Goal: Information Seeking & Learning: Compare options

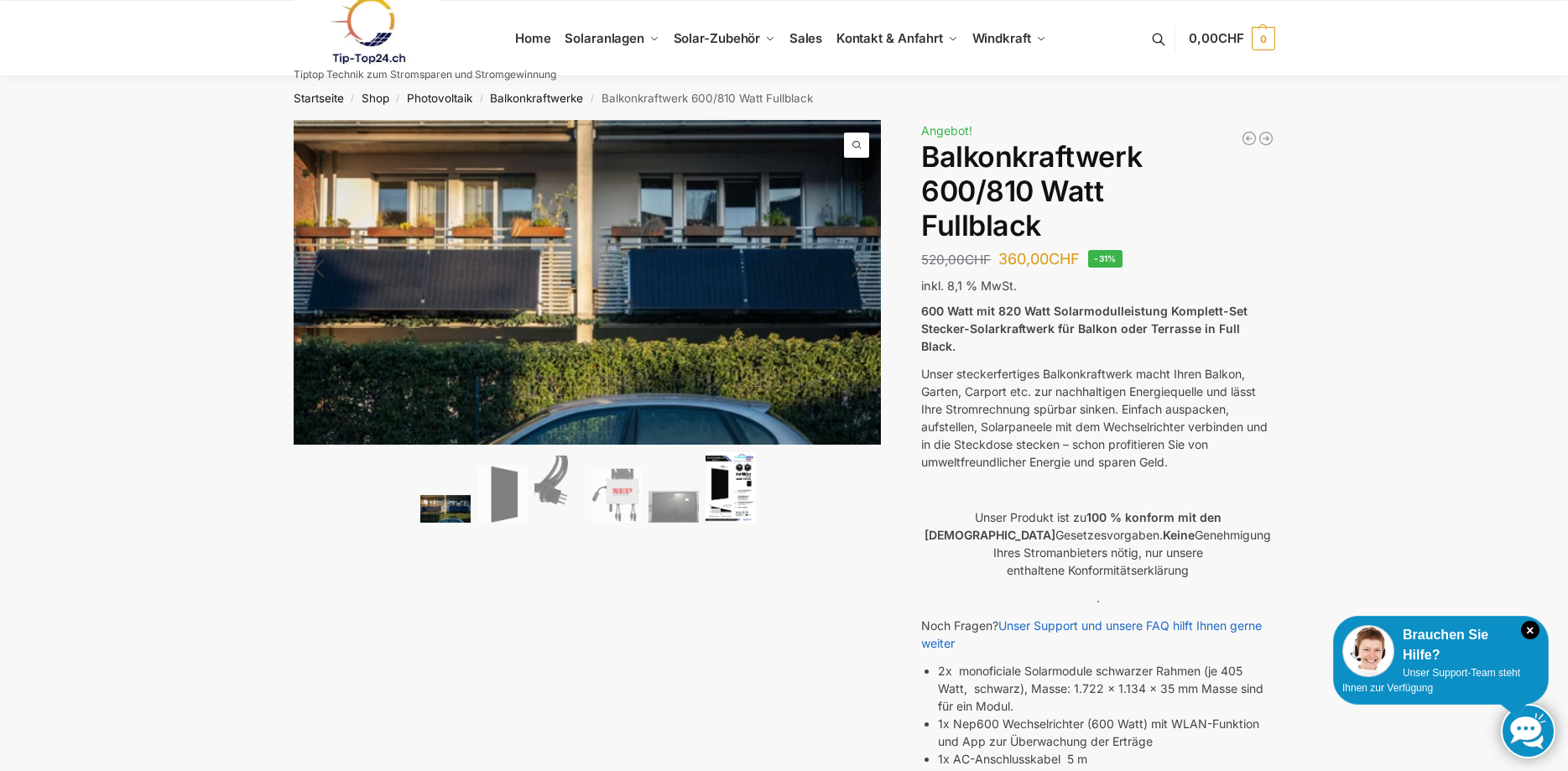
click at [732, 477] on img at bounding box center [730, 487] width 51 height 71
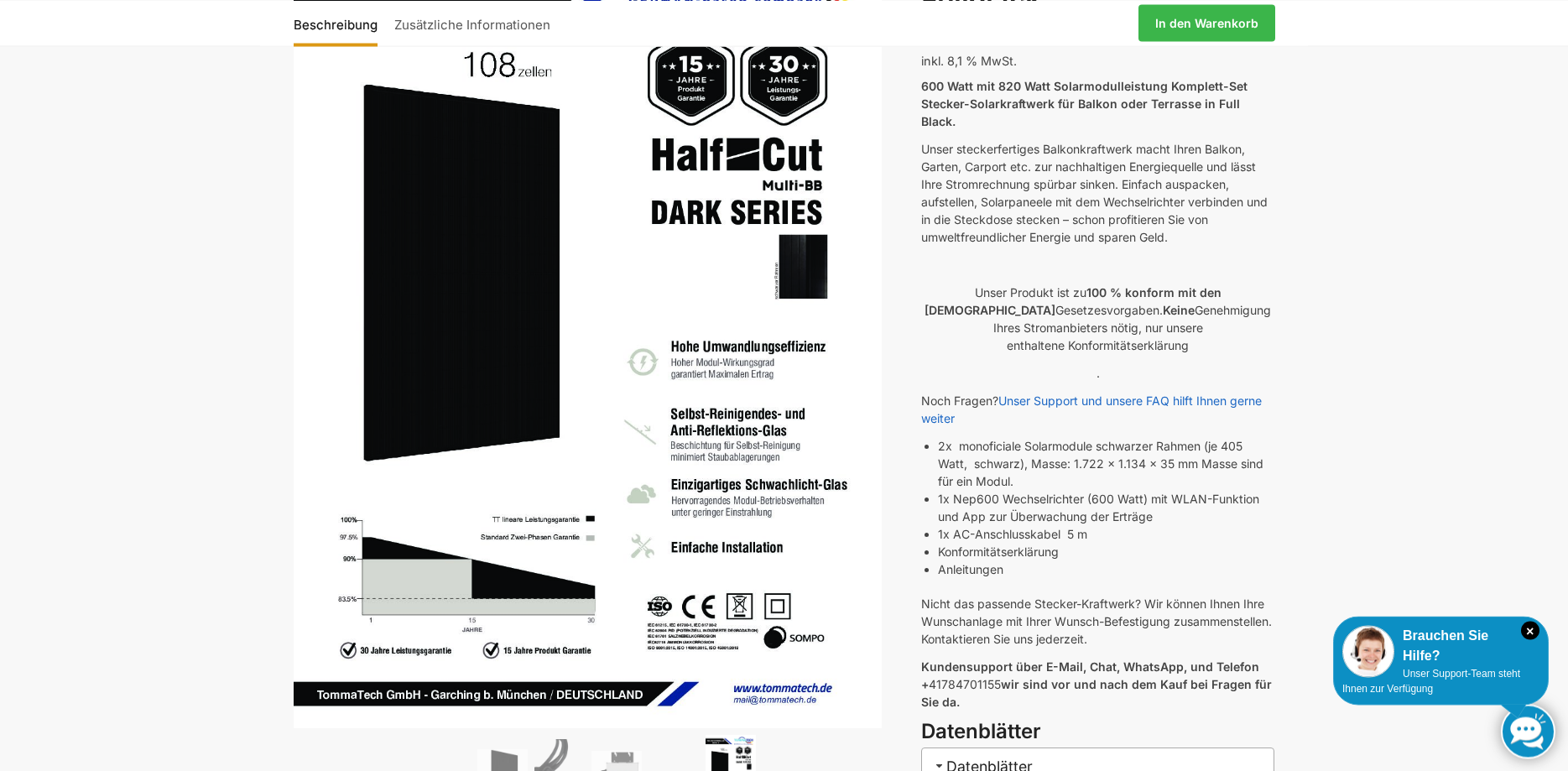
scroll to position [257, 0]
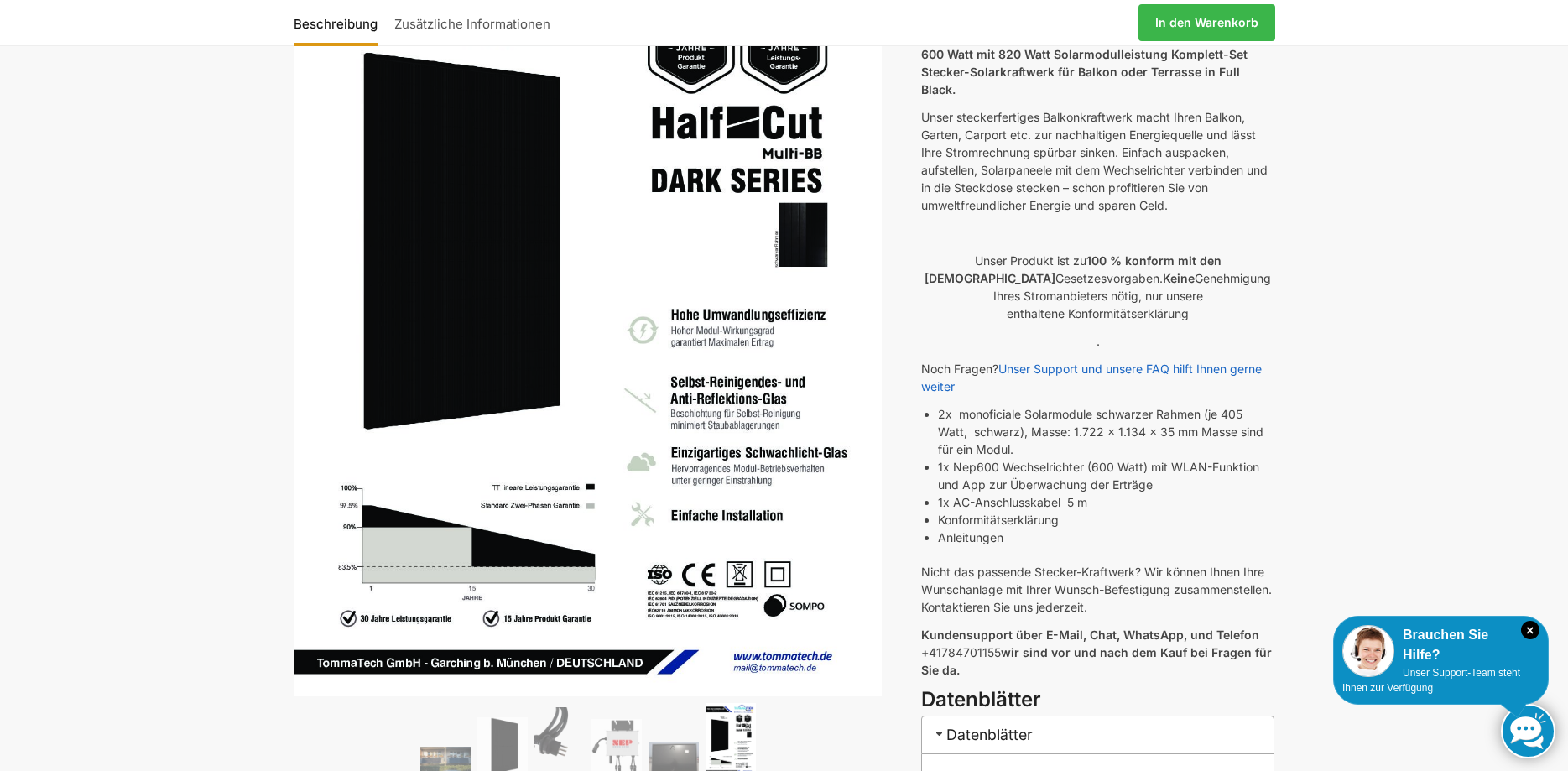
click at [991, 494] on li "1x AC-Anschlusskabel 5 m" at bounding box center [1105, 502] width 336 height 18
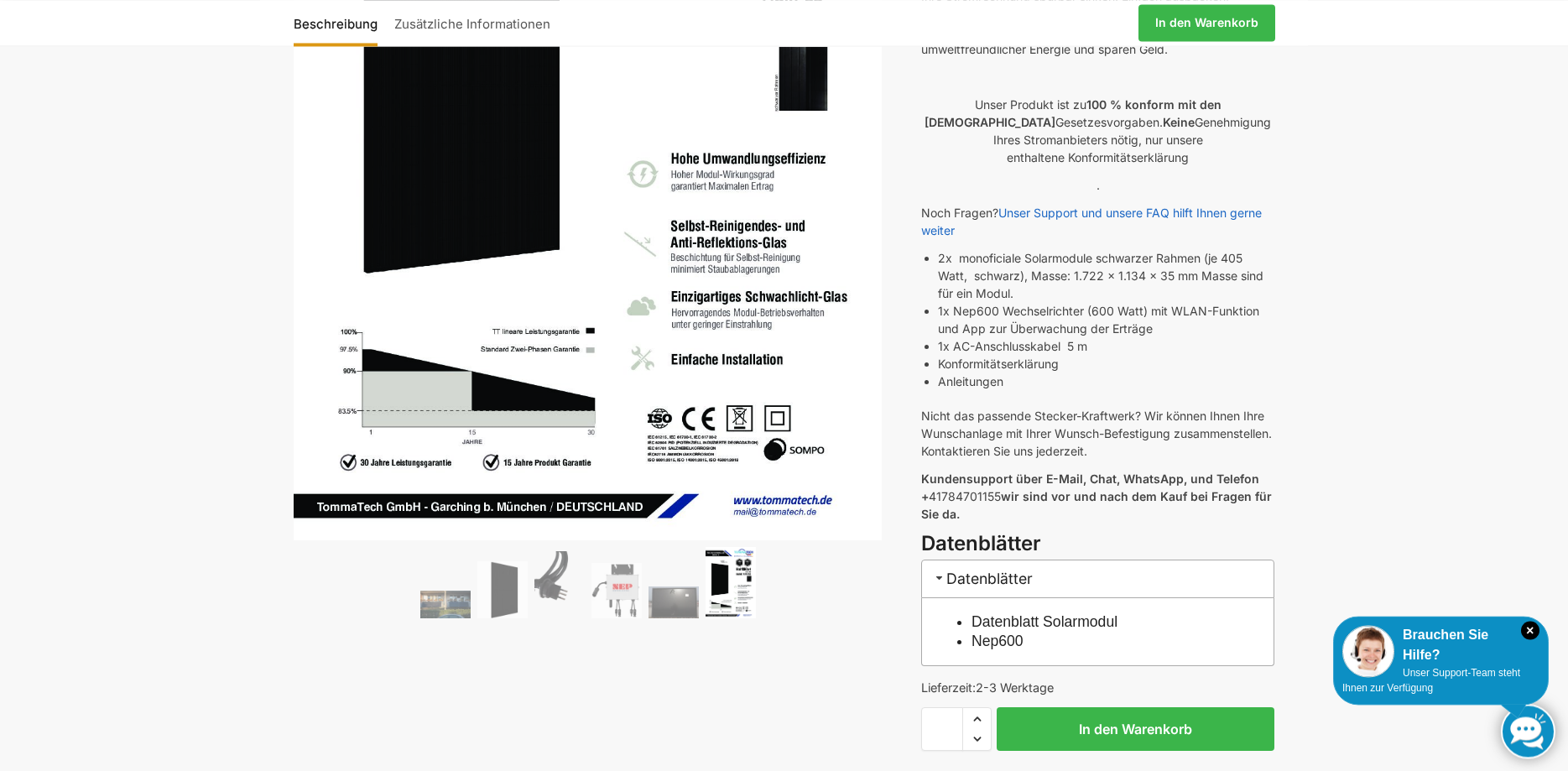
scroll to position [514, 0]
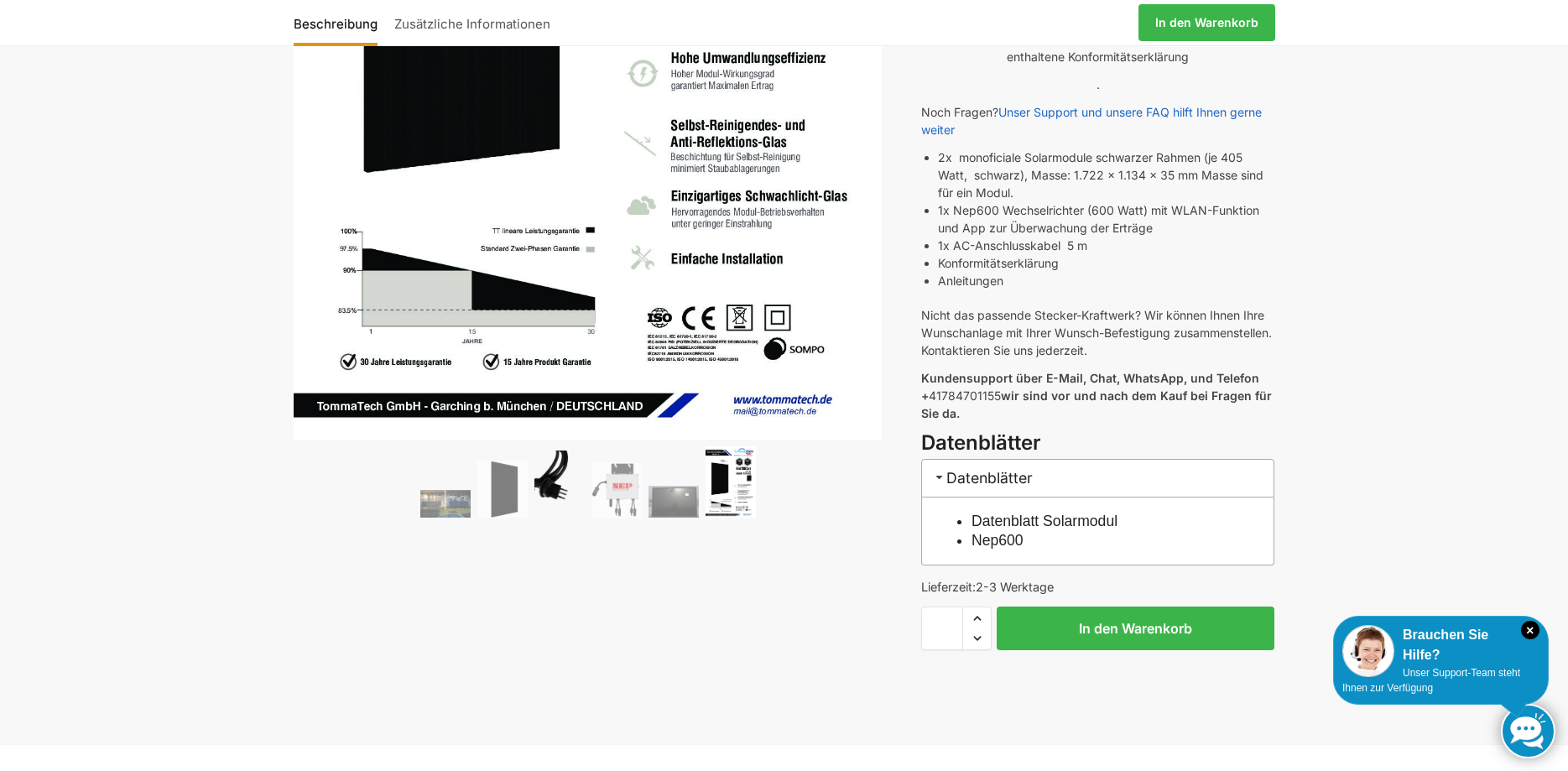
click at [552, 486] on img at bounding box center [559, 484] width 51 height 67
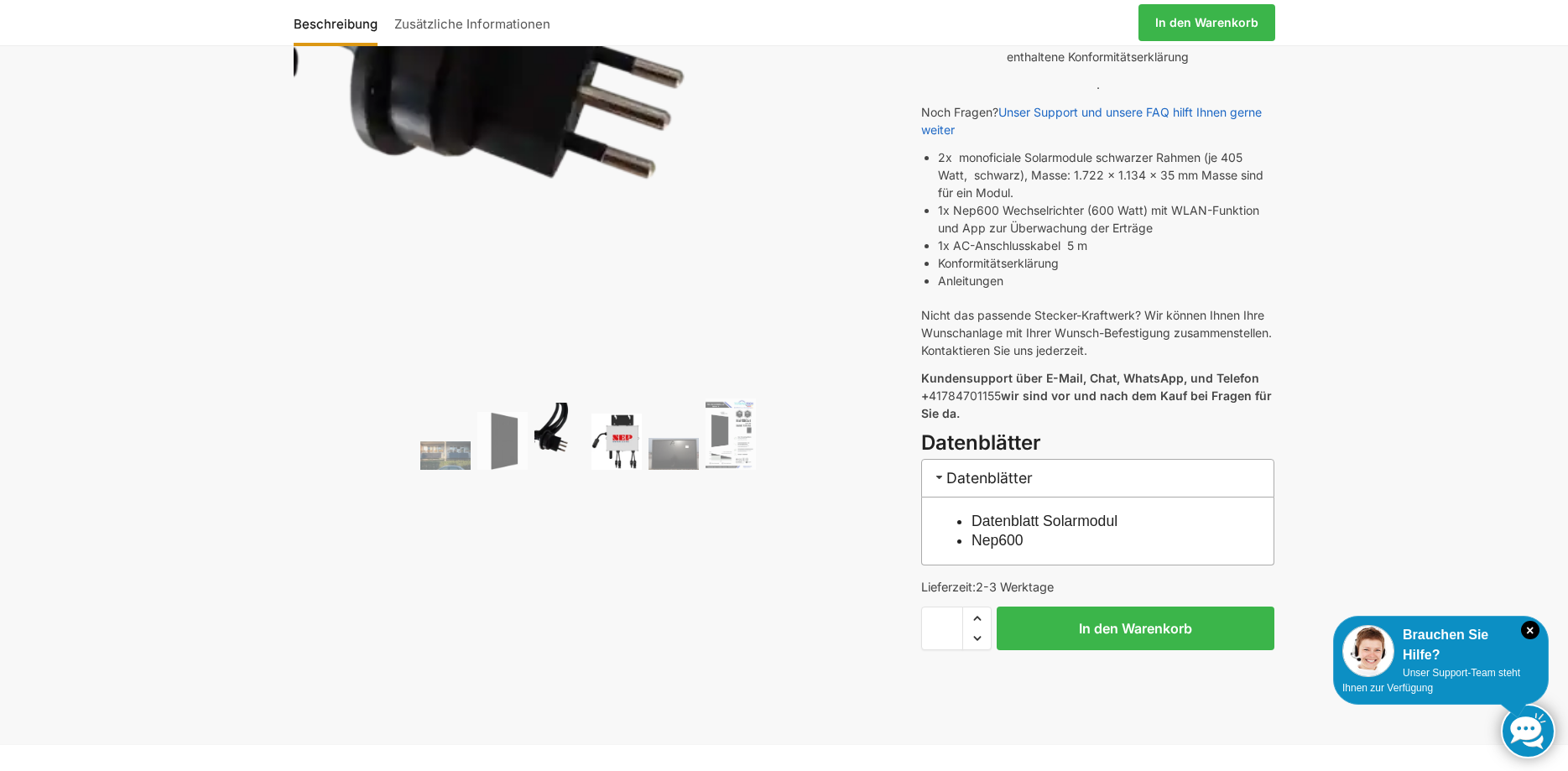
click at [623, 443] on img at bounding box center [616, 441] width 51 height 55
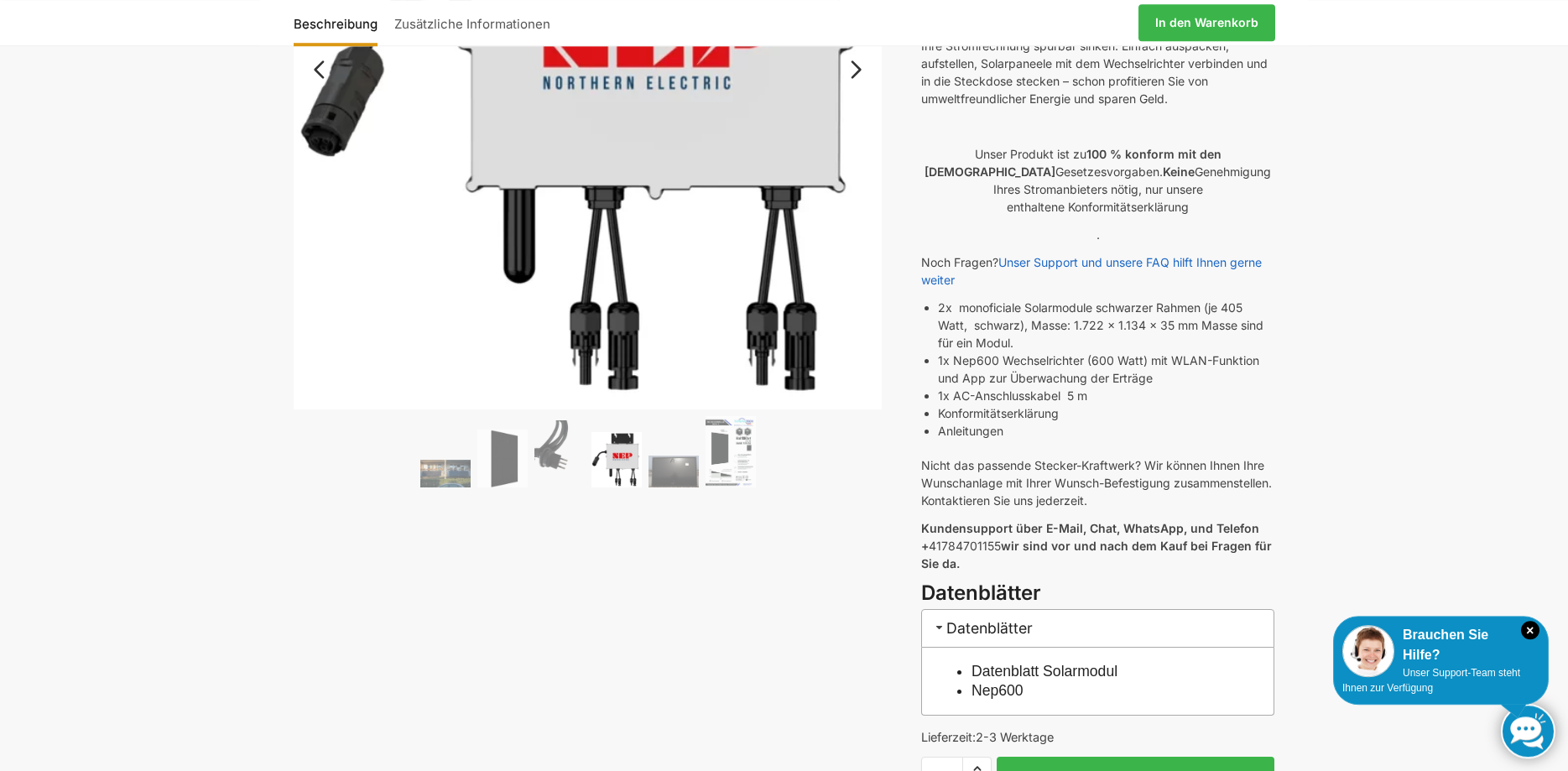
scroll to position [257, 0]
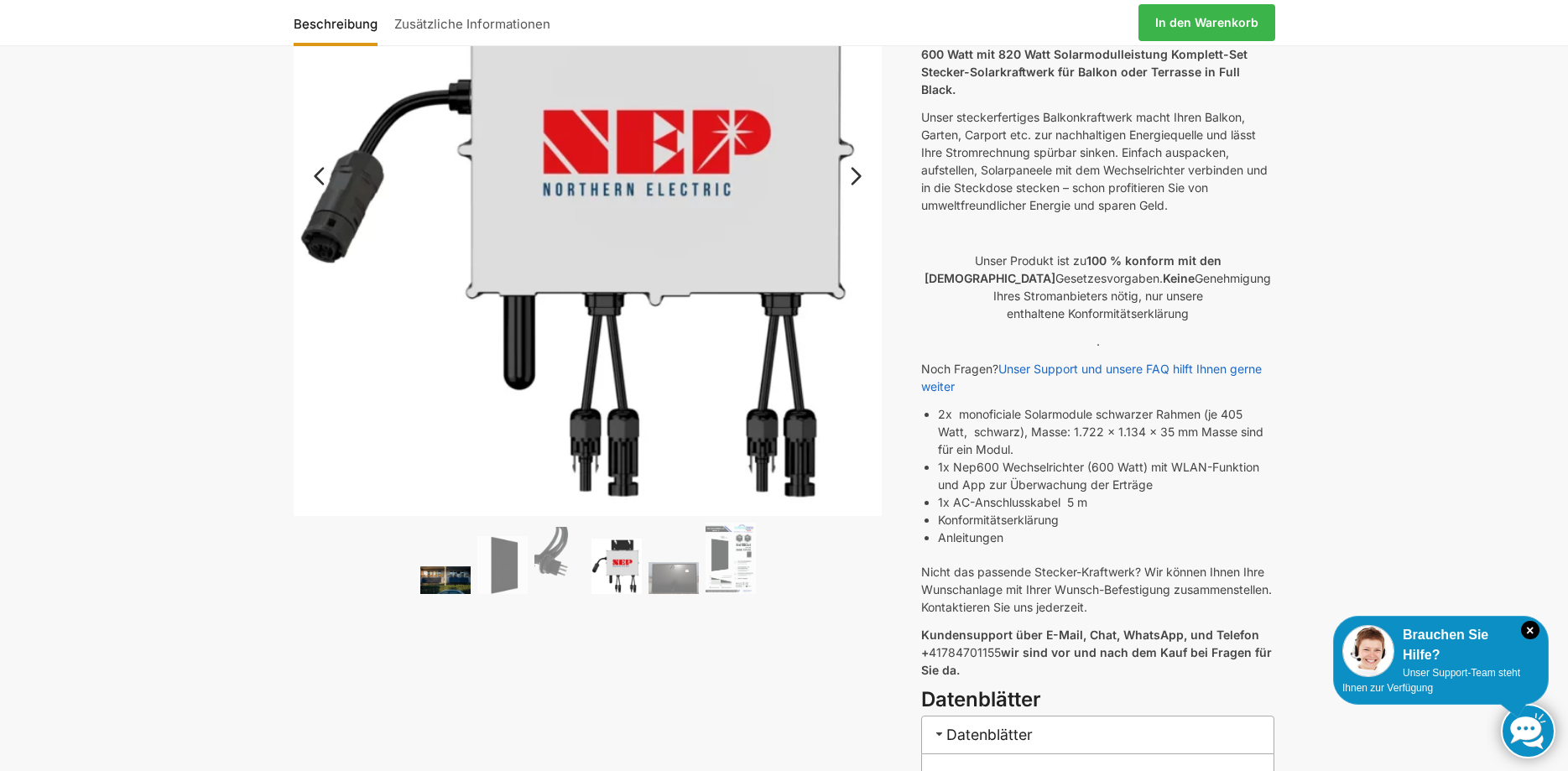
click at [454, 573] on img at bounding box center [445, 580] width 51 height 28
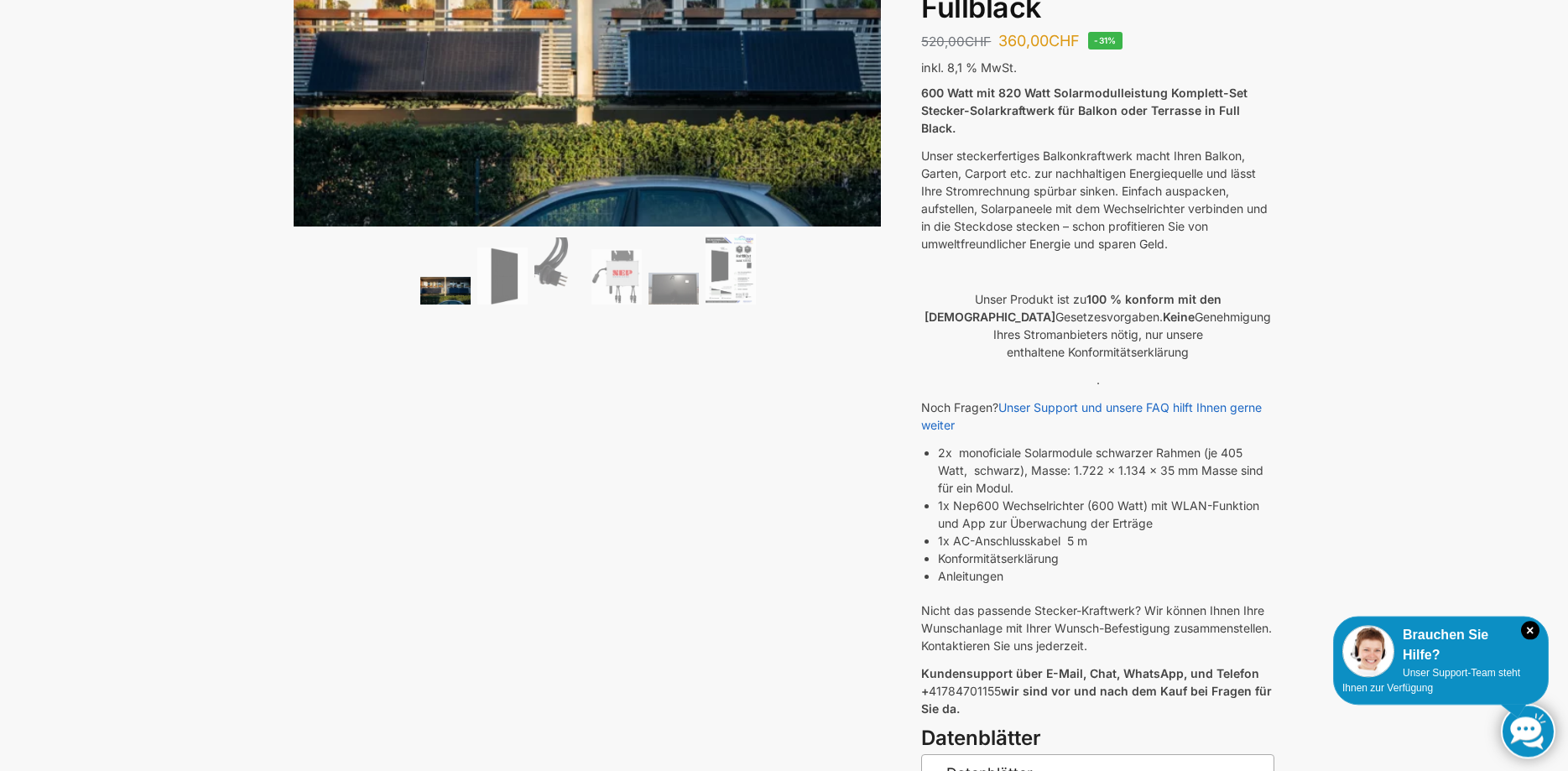
scroll to position [0, 0]
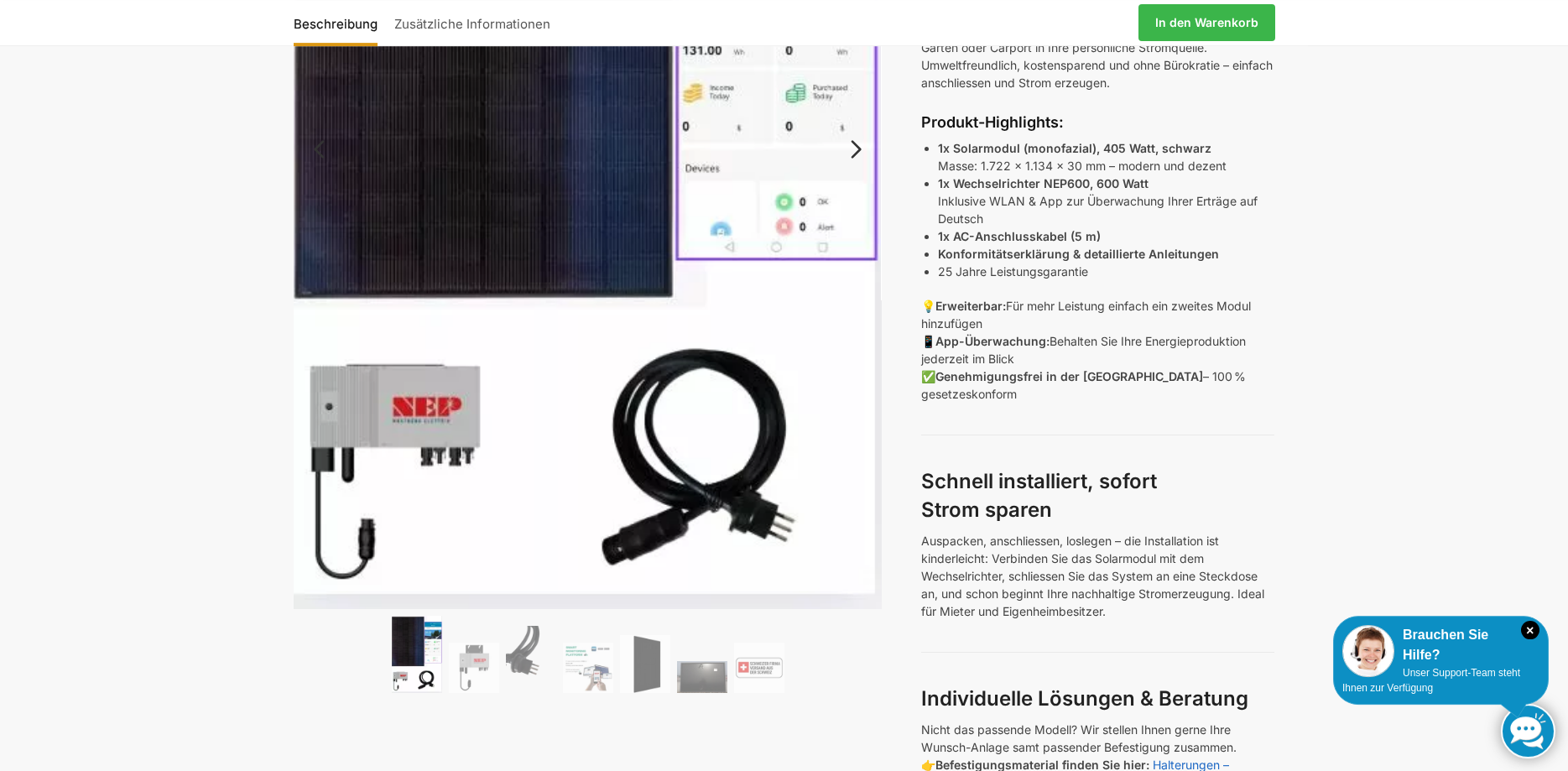
scroll to position [428, 0]
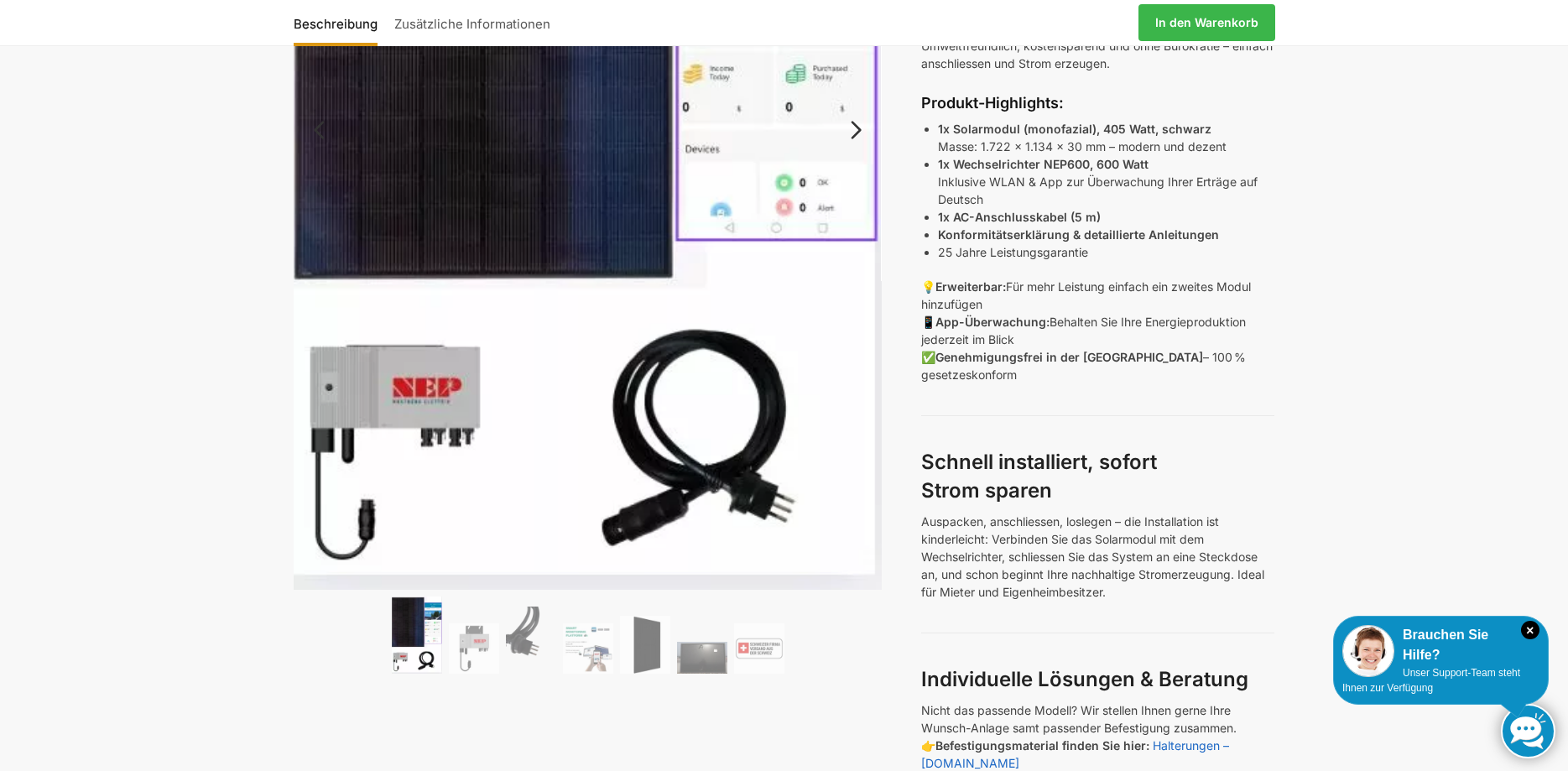
click at [437, 400] on img at bounding box center [588, 141] width 589 height 898
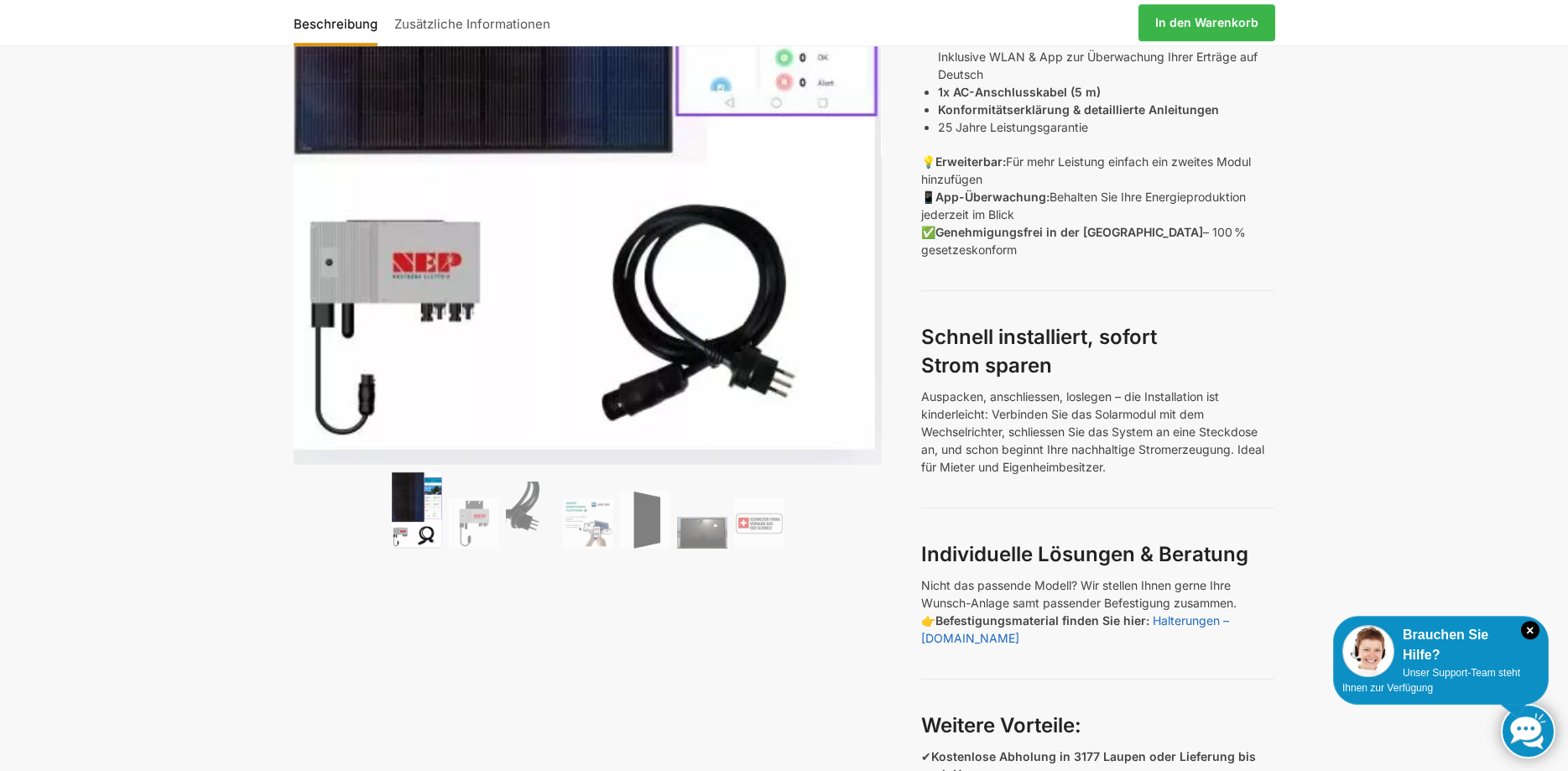
scroll to position [684, 0]
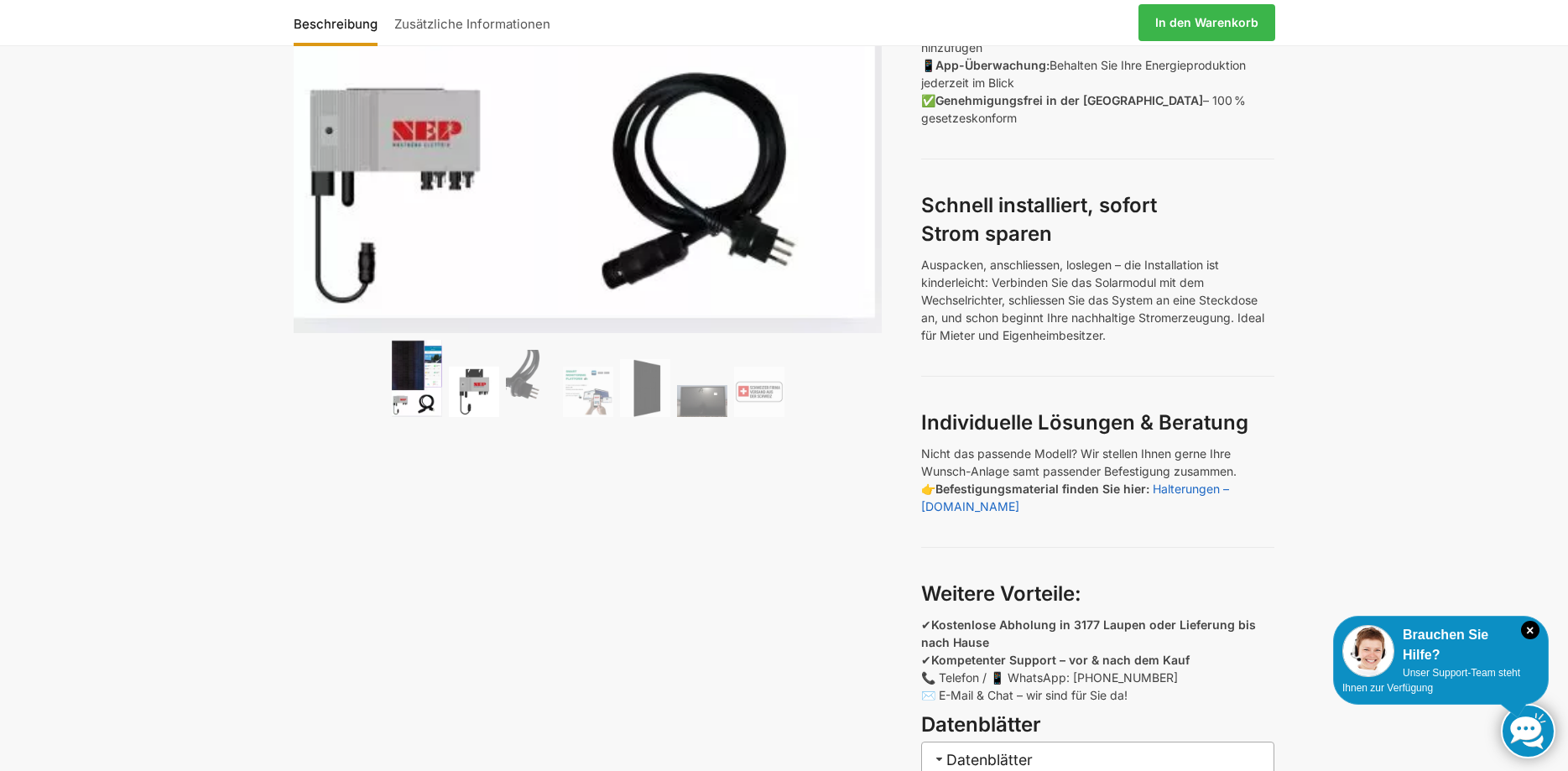
click at [463, 391] on img at bounding box center [473, 391] width 51 height 51
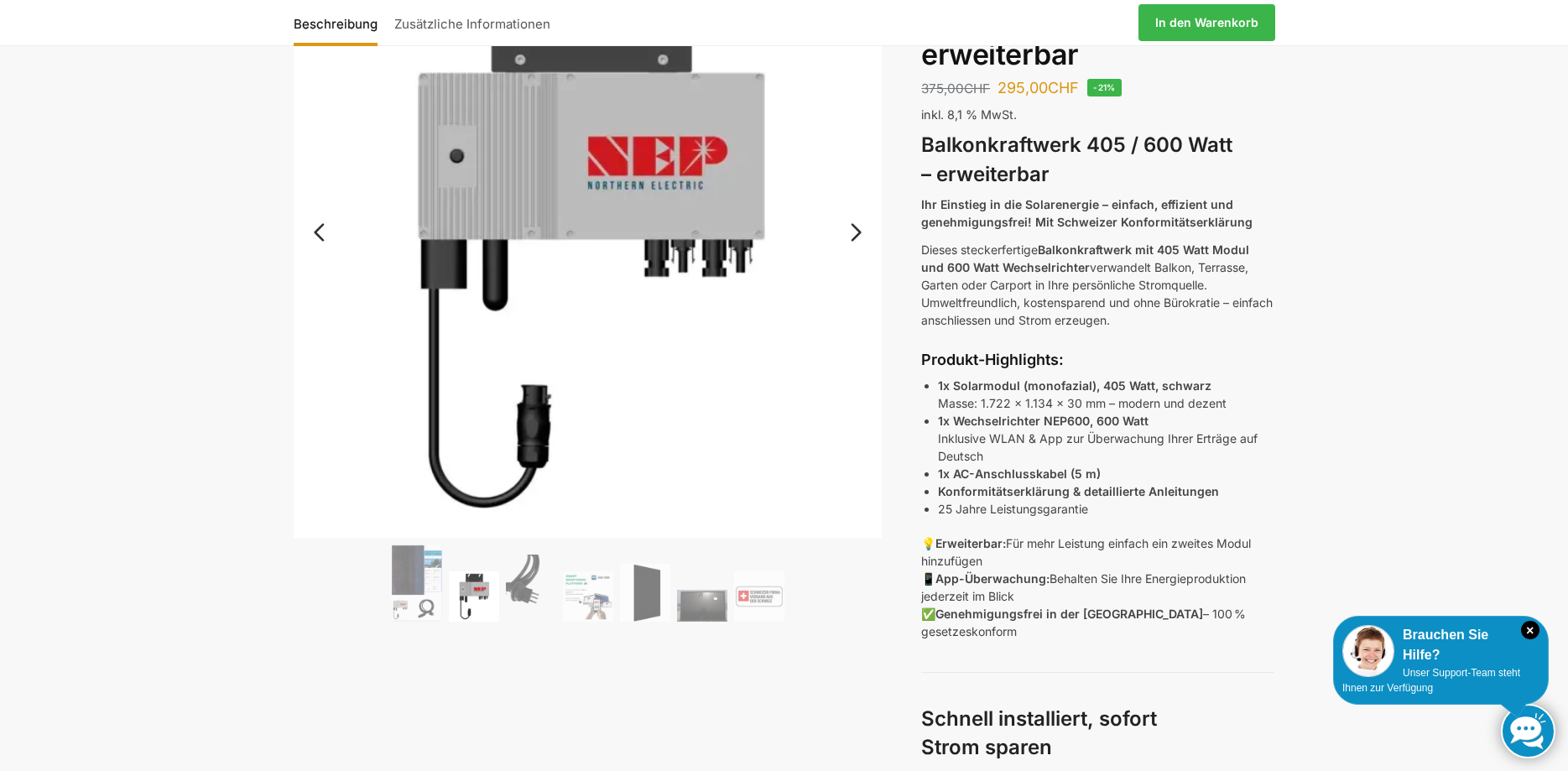
scroll to position [86, 0]
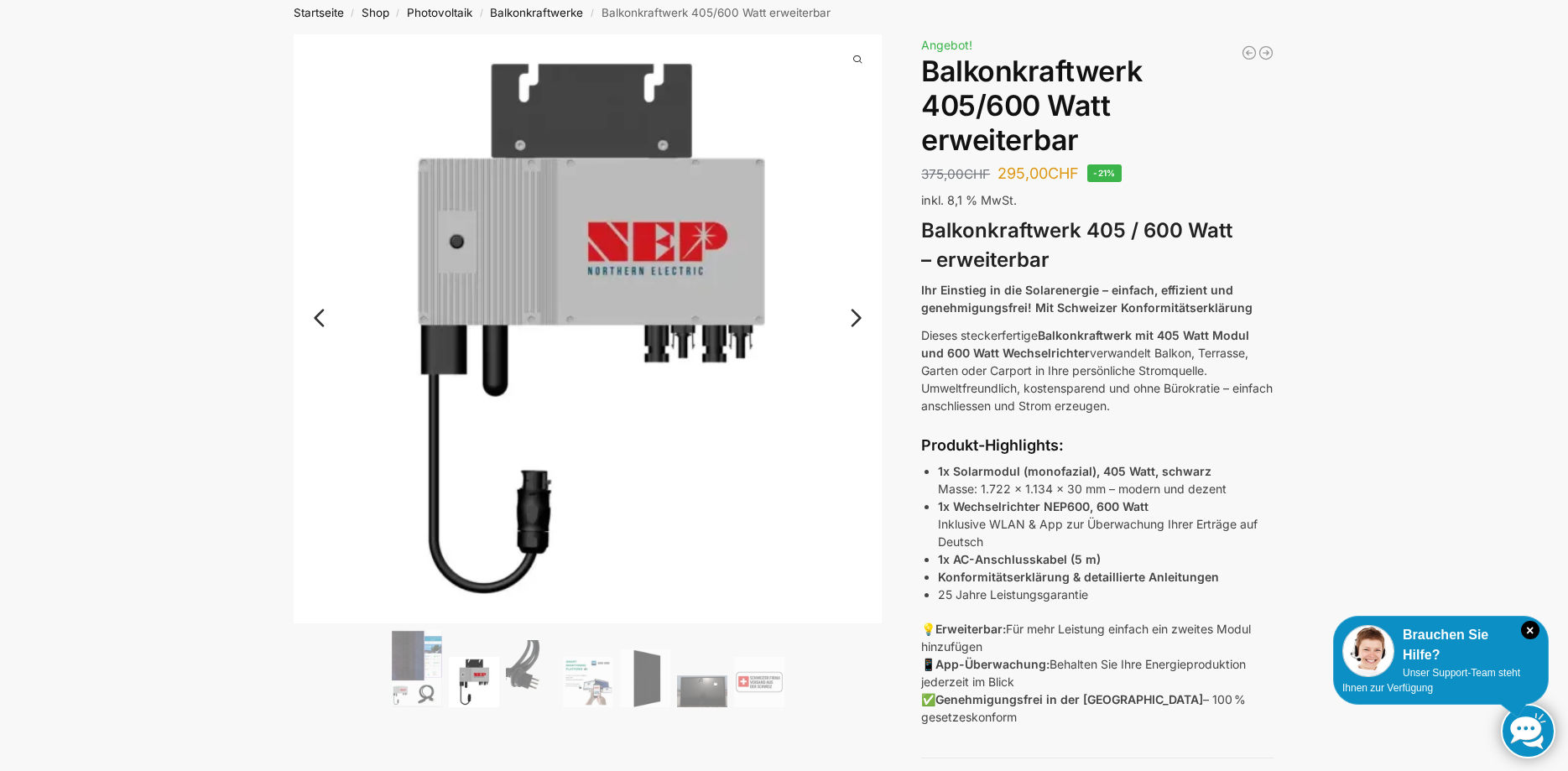
click at [855, 318] on link "Next" at bounding box center [853, 326] width 56 height 17
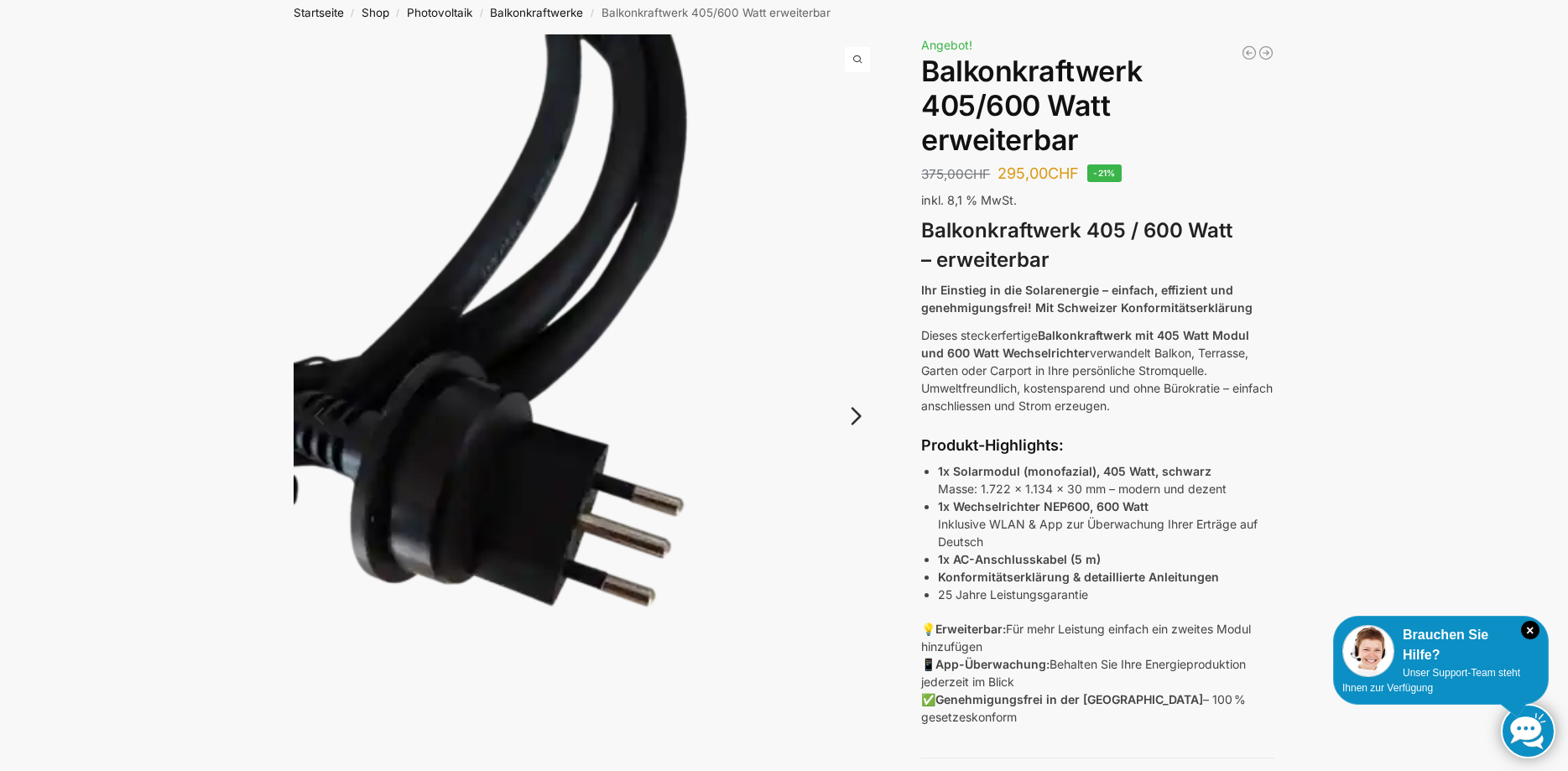
click at [855, 317] on img at bounding box center [588, 426] width 589 height 785
click at [854, 421] on link "Next" at bounding box center [853, 425] width 56 height 17
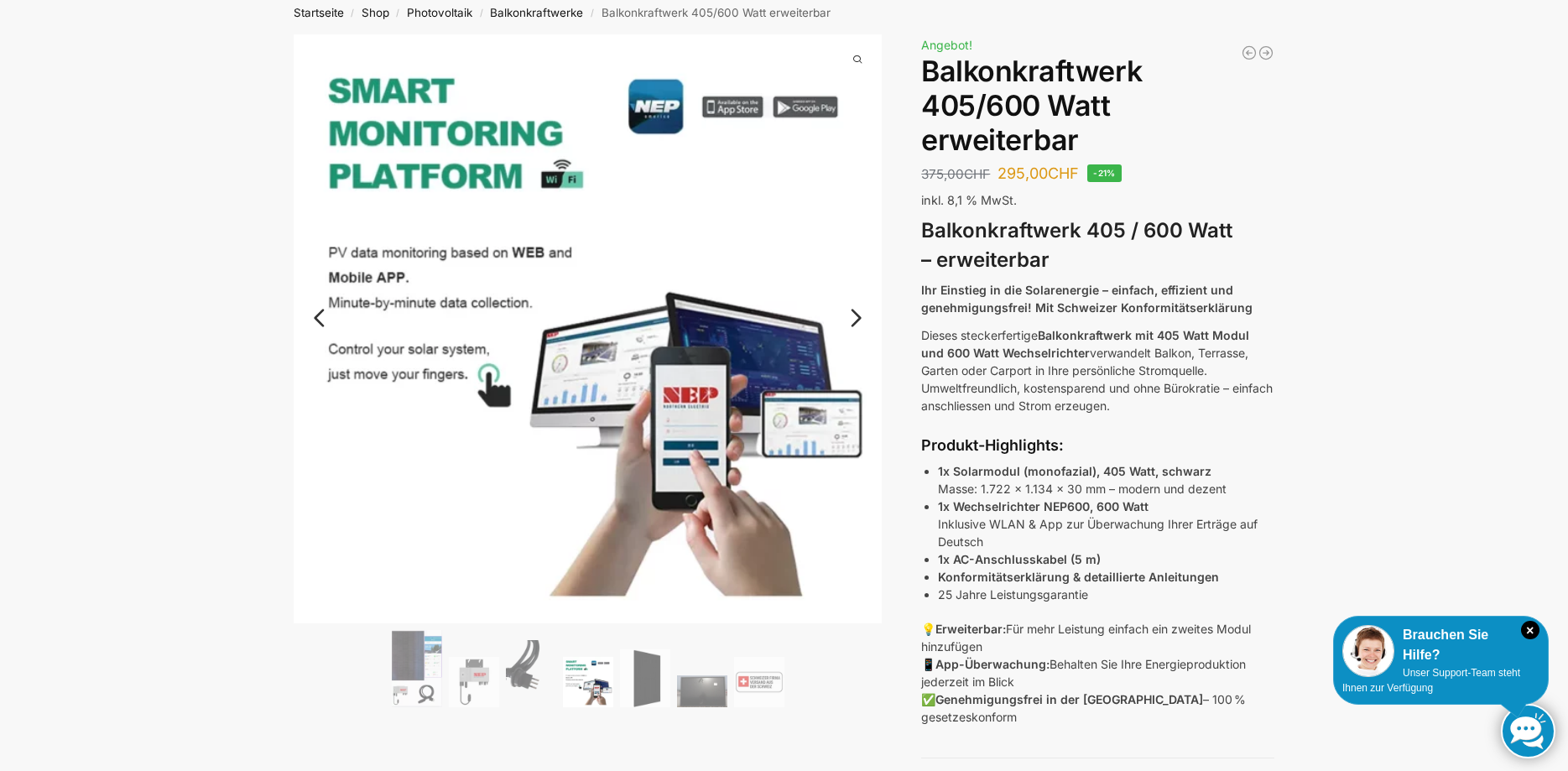
click at [858, 318] on link "Next" at bounding box center [853, 326] width 56 height 17
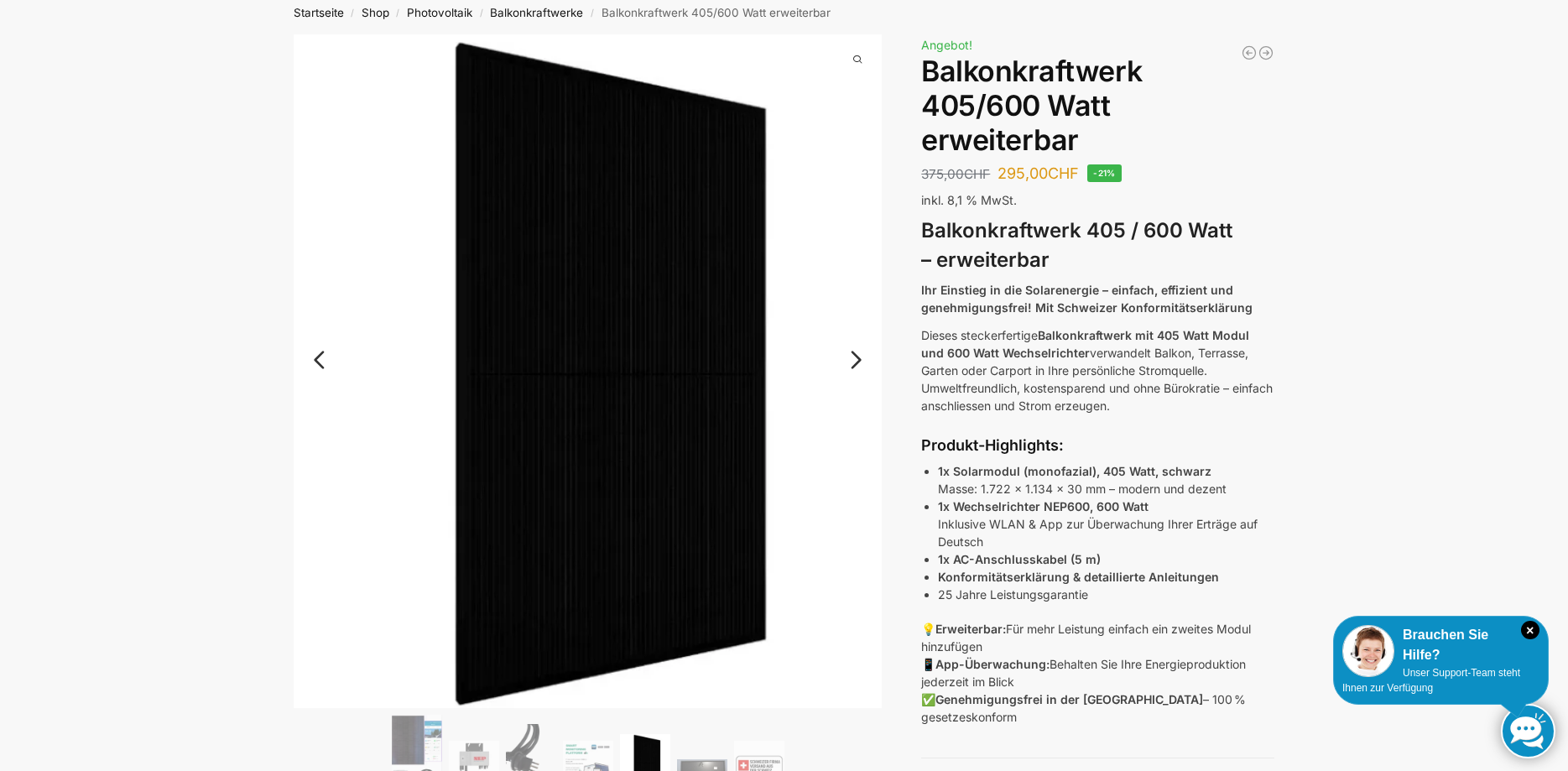
click at [854, 360] on link "Next" at bounding box center [853, 368] width 56 height 17
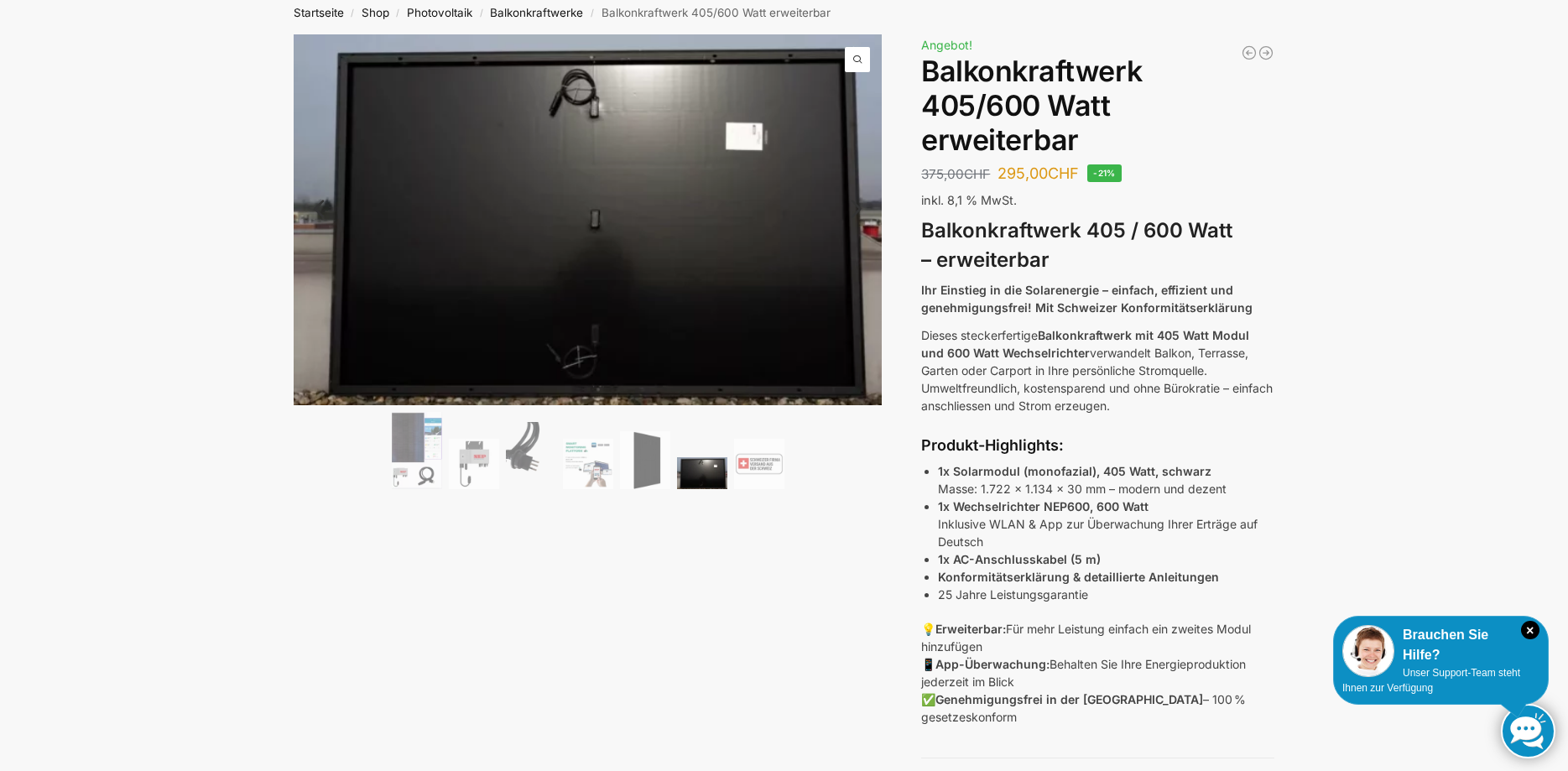
click at [859, 209] on link "Next" at bounding box center [853, 217] width 56 height 17
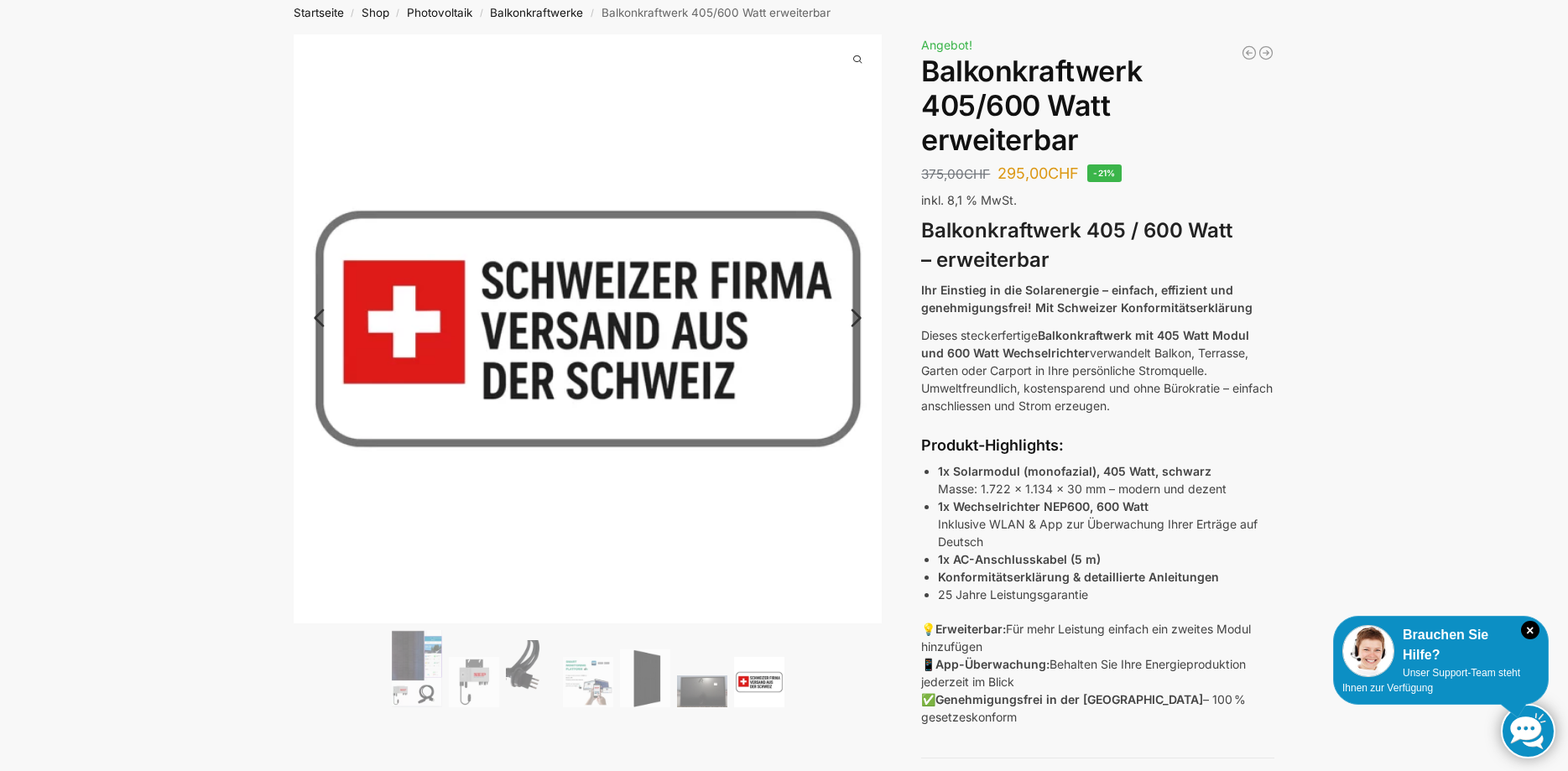
click at [857, 318] on link "Next" at bounding box center [853, 326] width 56 height 17
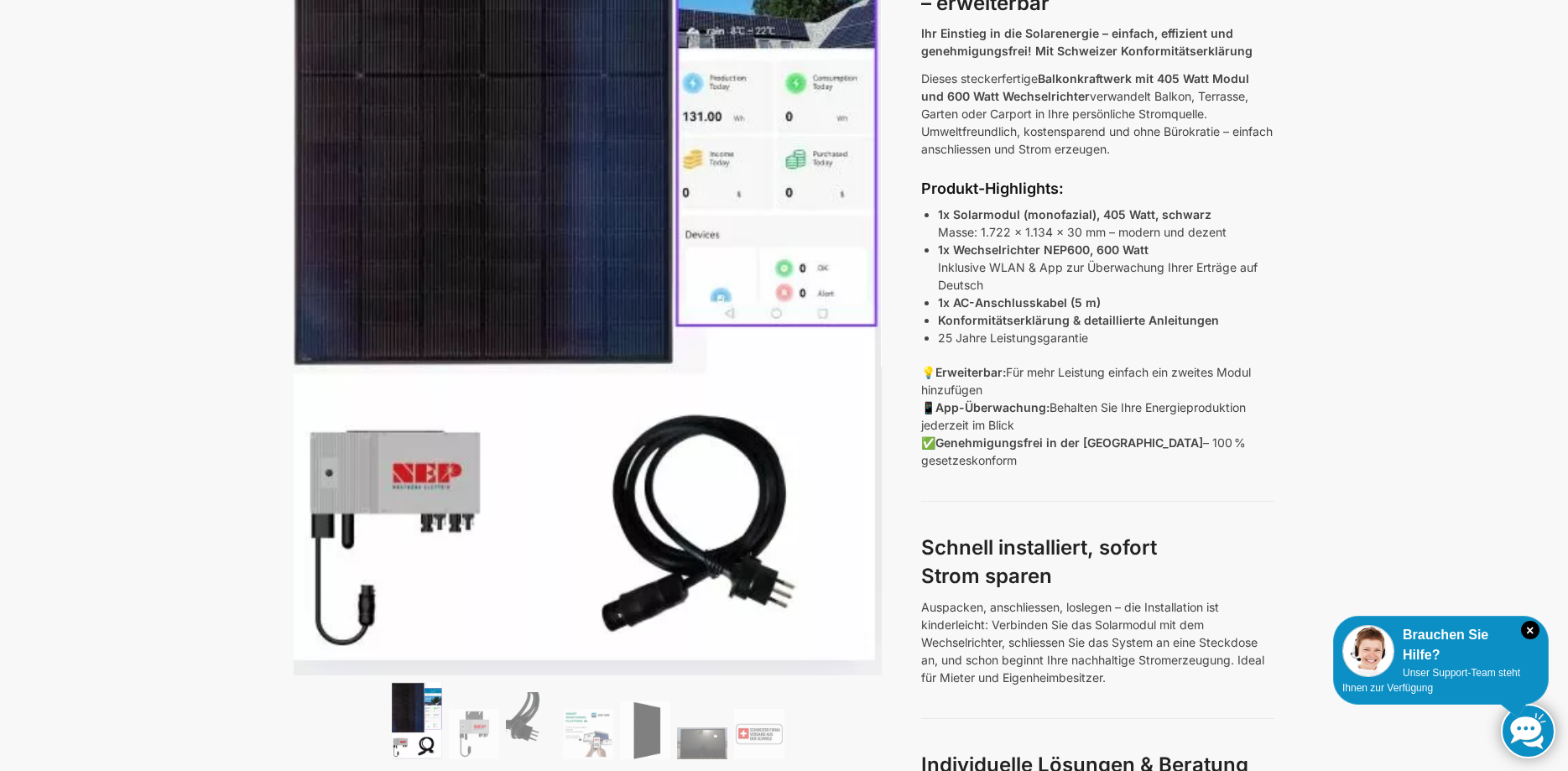
scroll to position [0, 0]
